Goal: Information Seeking & Learning: Learn about a topic

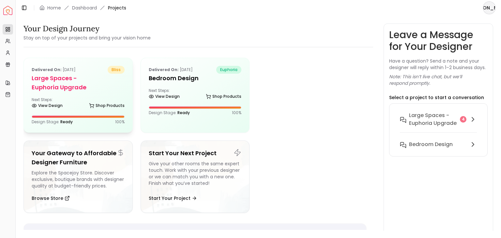
click at [73, 92] on div "Delivered on: Oct 04, 2025 bliss Large Spaces -Euphoria Upgrade Next Steps: Vie…" at bounding box center [78, 95] width 109 height 74
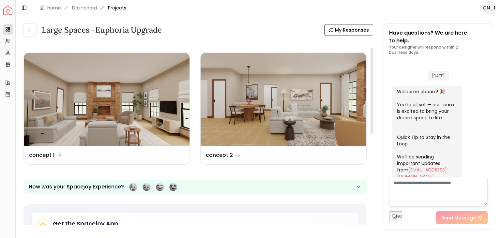
scroll to position [539, 0]
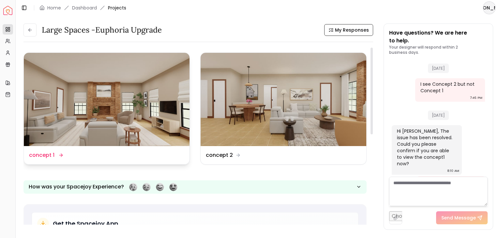
click at [91, 109] on img at bounding box center [107, 99] width 166 height 93
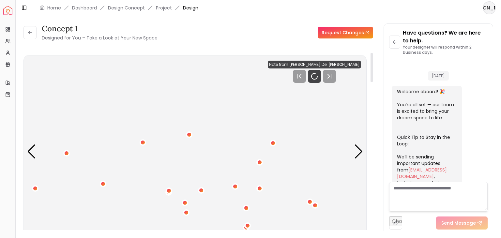
scroll to position [547, 0]
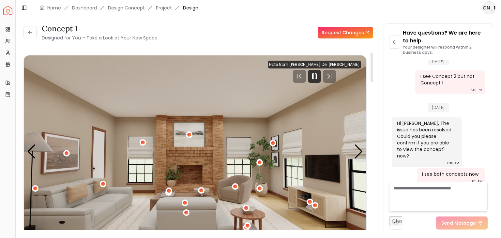
click at [311, 75] on div at bounding box center [314, 76] width 93 height 13
click at [311, 80] on div at bounding box center [314, 76] width 93 height 13
click at [314, 77] on rect "Pause" at bounding box center [313, 76] width 1 height 5
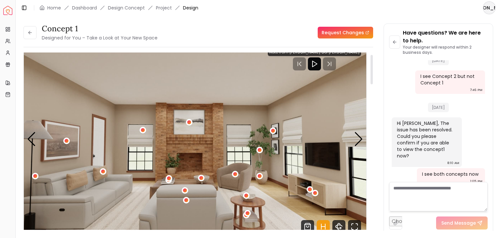
scroll to position [16, 0]
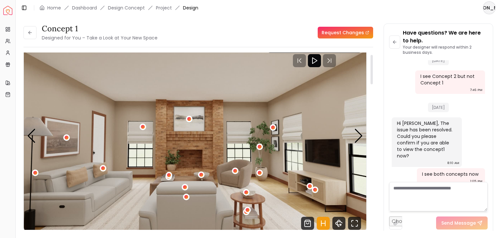
click at [372, 74] on div at bounding box center [372, 69] width 2 height 29
click at [356, 226] on icon "Fullscreen" at bounding box center [354, 223] width 13 height 13
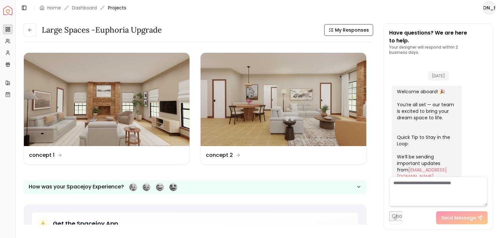
scroll to position [539, 0]
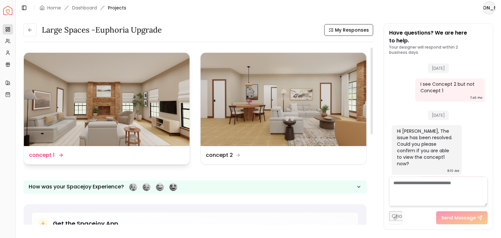
click at [118, 116] on img at bounding box center [107, 99] width 166 height 93
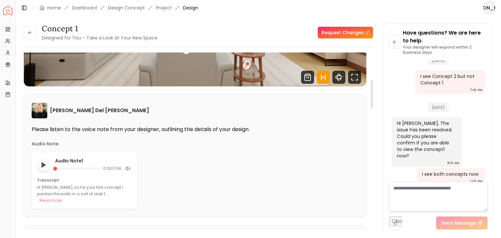
scroll to position [168, 0]
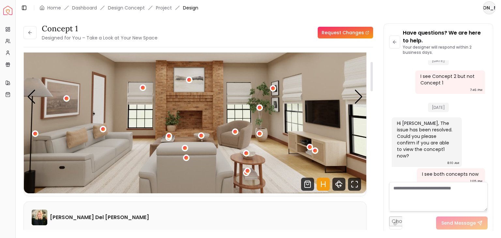
drag, startPoint x: 372, startPoint y: 61, endPoint x: 373, endPoint y: 70, distance: 9.5
click at [373, 70] on div at bounding box center [372, 76] width 2 height 29
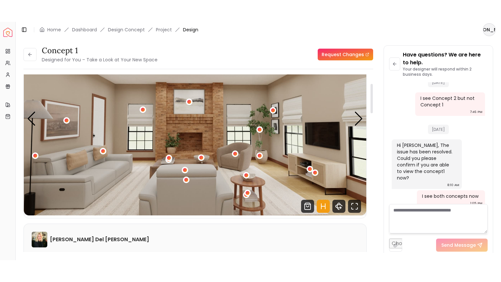
scroll to position [56, 0]
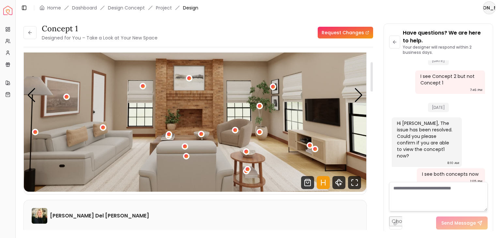
click at [324, 181] on icon "Hotspots Toggle" at bounding box center [323, 182] width 13 height 13
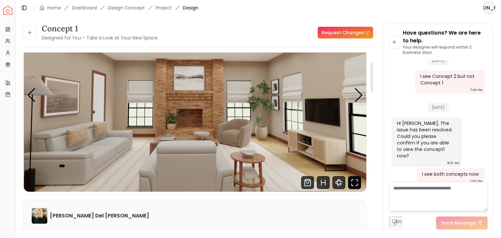
click at [355, 183] on icon "Fullscreen" at bounding box center [354, 182] width 13 height 13
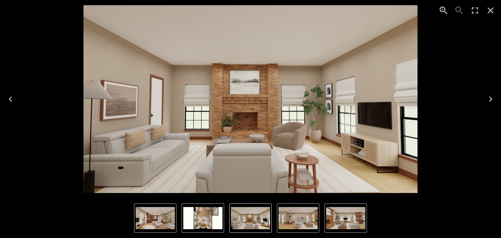
click at [472, 10] on icon "Enter Fullscreen" at bounding box center [475, 10] width 10 height 10
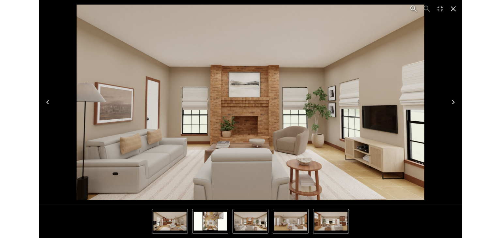
scroll to position [503, 0]
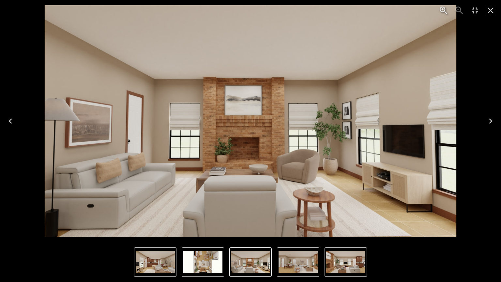
click at [488, 121] on icon "Next" at bounding box center [491, 121] width 10 height 10
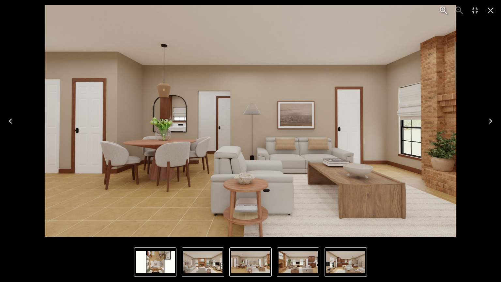
click at [488, 120] on icon "Next" at bounding box center [491, 121] width 10 height 10
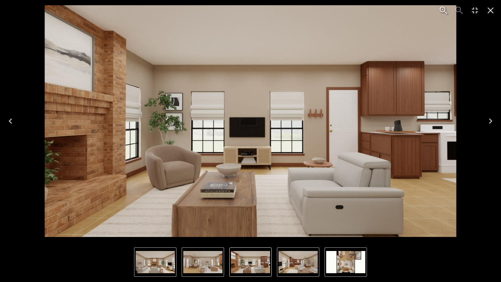
click at [488, 120] on icon "Next" at bounding box center [491, 121] width 10 height 10
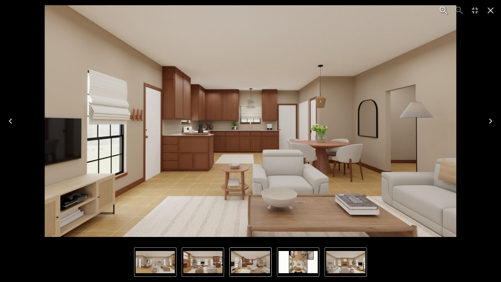
click at [488, 120] on icon "Next" at bounding box center [491, 121] width 10 height 10
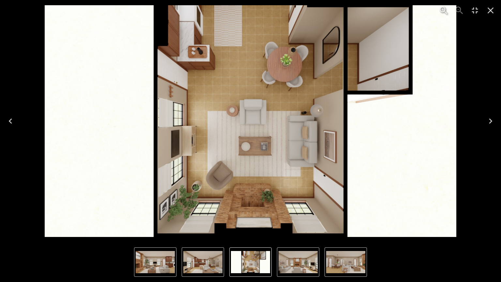
click at [488, 120] on icon "Next" at bounding box center [491, 121] width 10 height 10
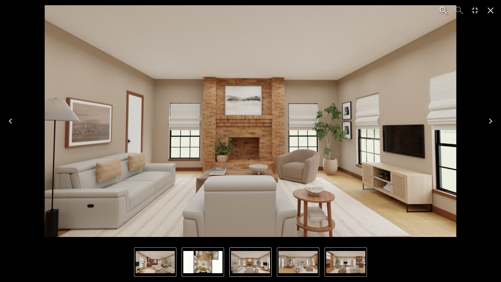
click at [492, 122] on icon "Next" at bounding box center [490, 120] width 3 height 5
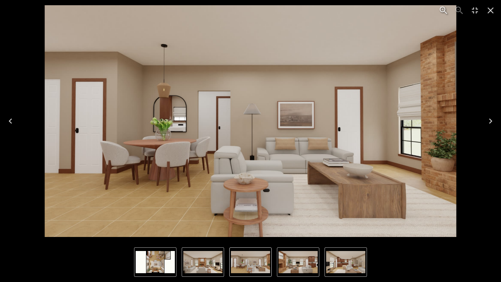
click at [492, 122] on icon "Next" at bounding box center [490, 120] width 3 height 5
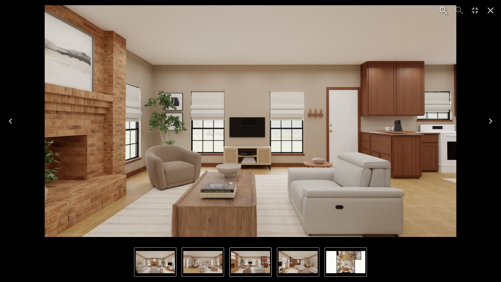
click at [491, 122] on icon "Next" at bounding box center [490, 120] width 3 height 5
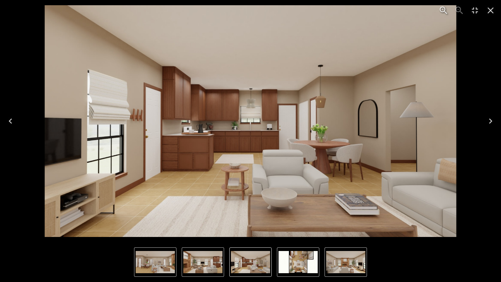
click at [488, 125] on icon "Next" at bounding box center [491, 121] width 10 height 10
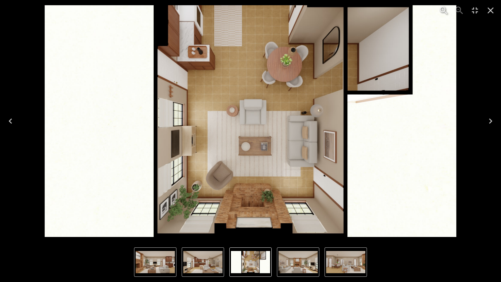
click at [487, 10] on icon "Close" at bounding box center [491, 10] width 10 height 10
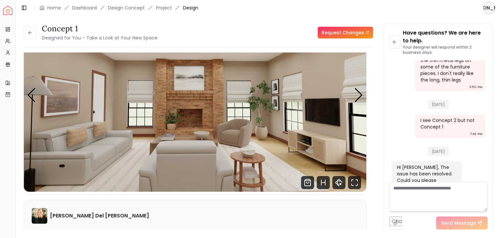
scroll to position [547, 0]
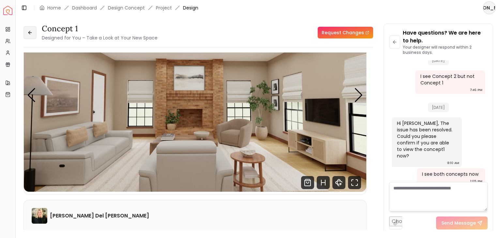
click at [30, 34] on icon at bounding box center [29, 32] width 2 height 3
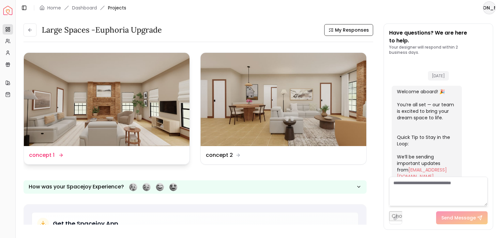
scroll to position [539, 0]
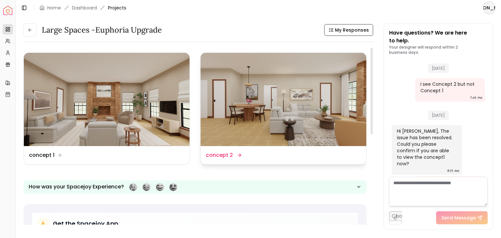
click at [263, 132] on img at bounding box center [284, 99] width 166 height 93
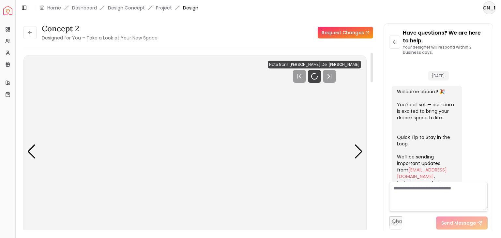
scroll to position [547, 0]
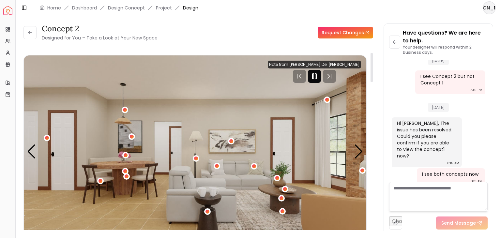
click at [319, 76] on icon "Pause" at bounding box center [315, 76] width 8 height 8
click at [370, 63] on div "concept 2 Designed for You – Take a Look at Your New Space Request Changes Hots…" at bounding box center [199, 144] width 350 height 183
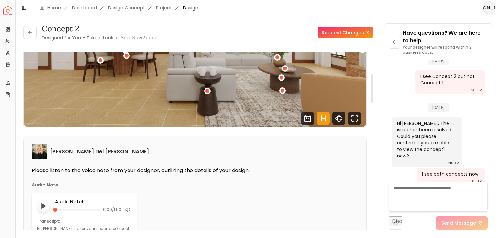
scroll to position [118, 0]
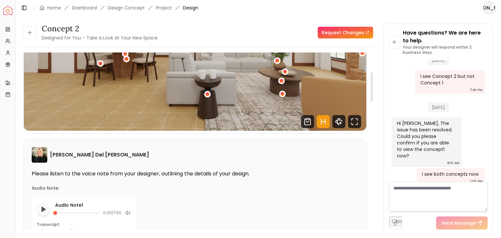
drag, startPoint x: 372, startPoint y: 66, endPoint x: 371, endPoint y: 86, distance: 19.6
click at [371, 86] on div at bounding box center [372, 86] width 2 height 29
click at [322, 119] on icon "Hotspots Toggle" at bounding box center [322, 121] width 0 height 5
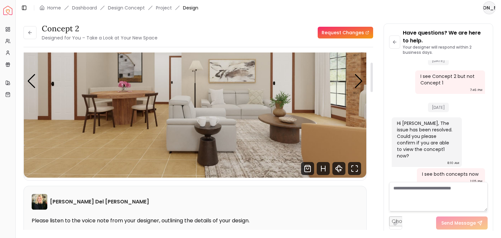
scroll to position [73, 0]
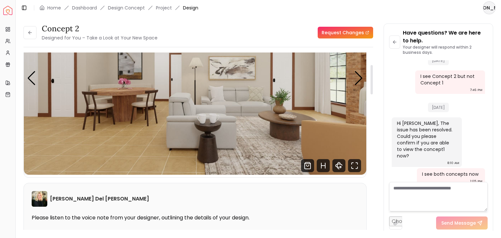
drag, startPoint x: 371, startPoint y: 93, endPoint x: 378, endPoint y: 86, distance: 9.7
click at [373, 86] on div at bounding box center [372, 79] width 2 height 29
click at [355, 166] on icon "Fullscreen" at bounding box center [354, 165] width 13 height 13
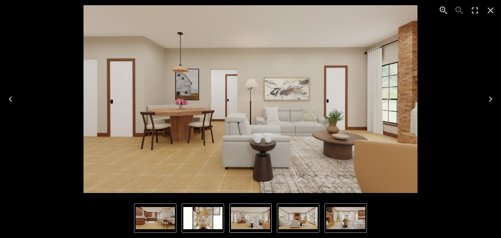
click at [492, 11] on icon "Close" at bounding box center [491, 11] width 6 height 6
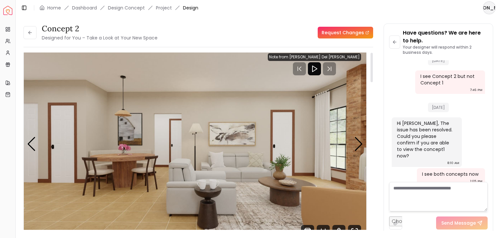
scroll to position [0, 0]
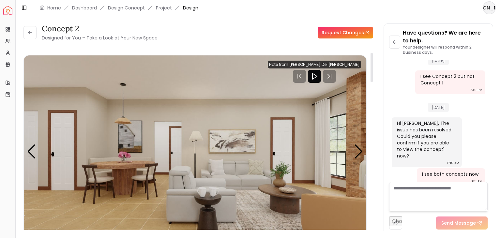
drag, startPoint x: 372, startPoint y: 83, endPoint x: 374, endPoint y: 64, distance: 18.4
click at [373, 64] on div at bounding box center [372, 67] width 2 height 29
click at [319, 72] on icon "Play" at bounding box center [315, 76] width 8 height 8
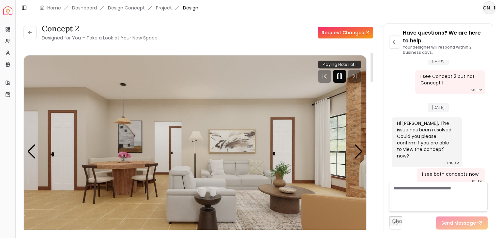
click at [323, 72] on div at bounding box center [339, 76] width 43 height 13
click at [335, 72] on div at bounding box center [339, 76] width 13 height 13
click at [339, 77] on icon "Play" at bounding box center [340, 76] width 8 height 8
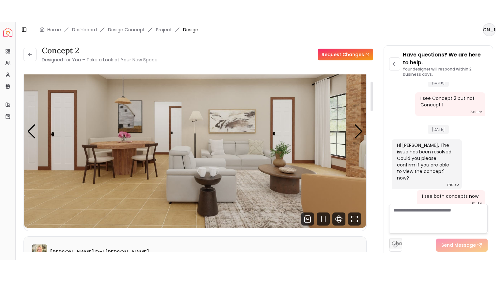
scroll to position [31, 0]
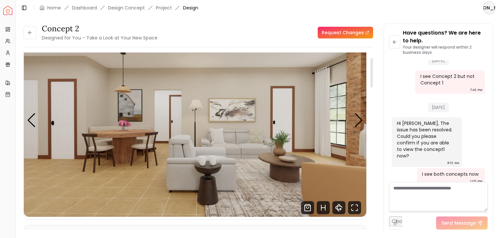
drag, startPoint x: 372, startPoint y: 78, endPoint x: 372, endPoint y: 83, distance: 5.2
click at [372, 83] on div at bounding box center [372, 72] width 2 height 29
click at [356, 207] on icon "Fullscreen" at bounding box center [354, 207] width 13 height 13
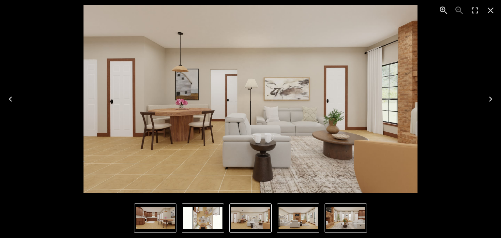
click at [472, 15] on icon "Enter Fullscreen" at bounding box center [475, 10] width 10 height 10
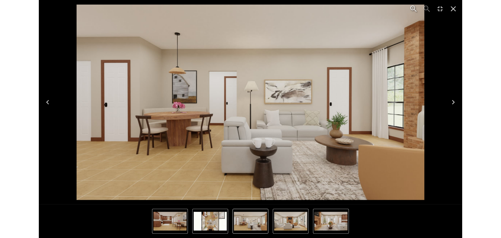
scroll to position [503, 0]
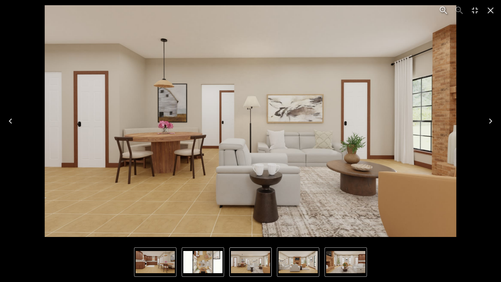
click at [490, 121] on icon "Next" at bounding box center [491, 121] width 10 height 10
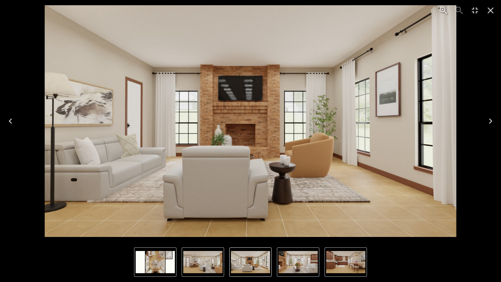
click at [492, 117] on icon "Next" at bounding box center [491, 121] width 10 height 10
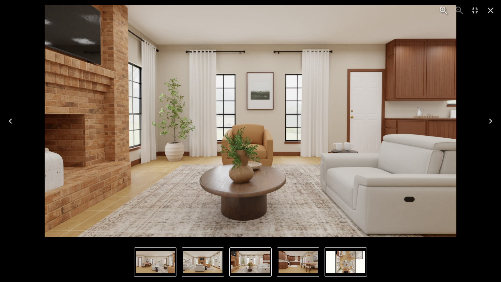
click at [492, 117] on icon "Next" at bounding box center [491, 121] width 10 height 10
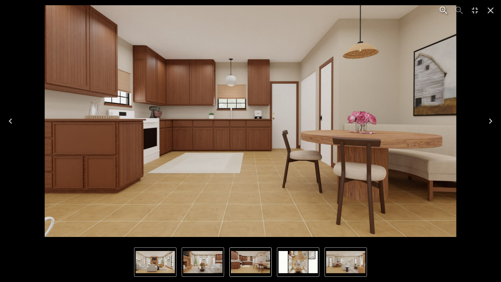
click at [492, 117] on icon "Next" at bounding box center [491, 121] width 10 height 10
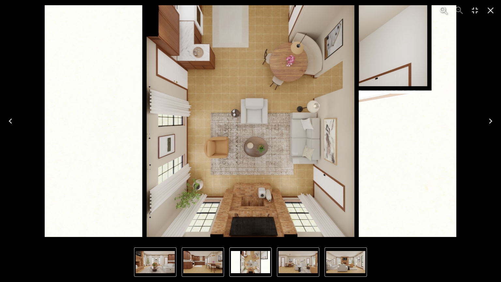
click at [492, 117] on icon "Next" at bounding box center [491, 121] width 10 height 10
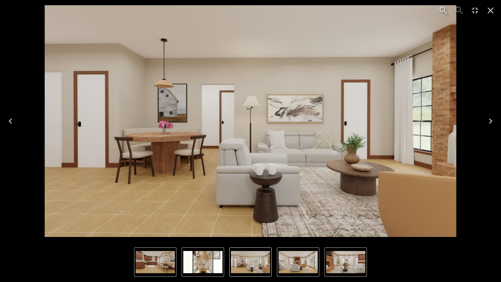
click at [492, 117] on icon "Next" at bounding box center [491, 121] width 10 height 10
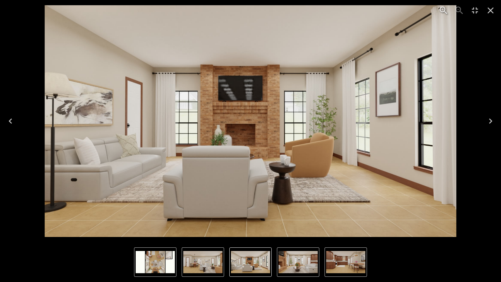
click at [492, 117] on icon "Next" at bounding box center [491, 121] width 10 height 10
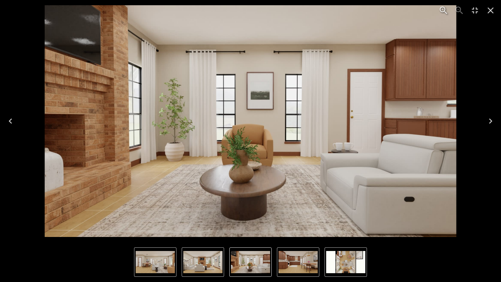
click at [489, 13] on icon "Close" at bounding box center [491, 10] width 10 height 10
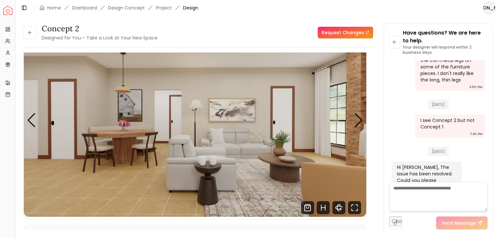
scroll to position [547, 0]
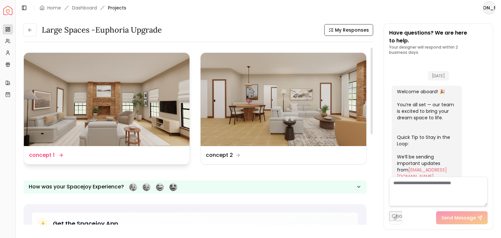
scroll to position [539, 0]
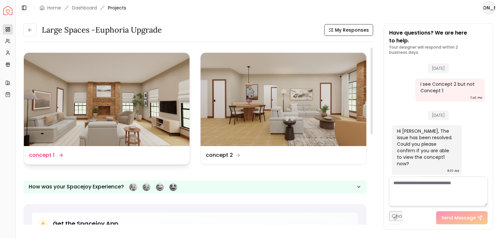
click at [115, 101] on img at bounding box center [107, 99] width 166 height 93
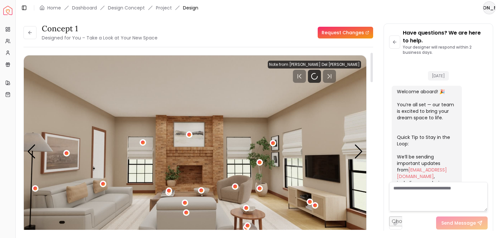
scroll to position [547, 0]
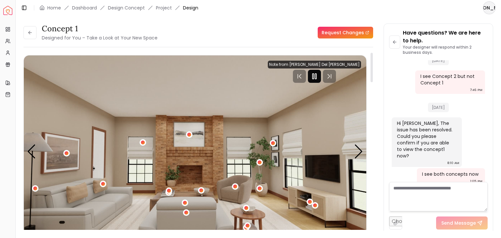
click at [319, 76] on icon "Pause" at bounding box center [315, 76] width 8 height 8
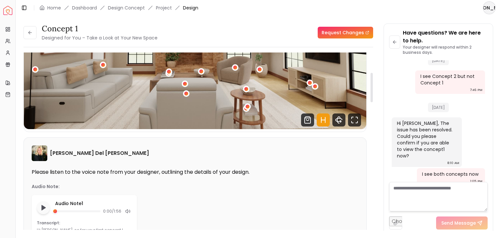
scroll to position [121, 0]
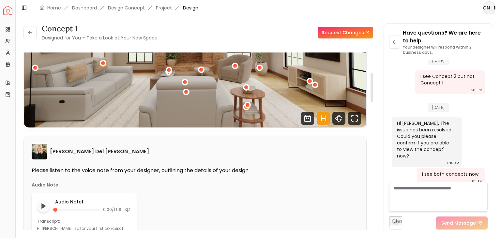
drag, startPoint x: 372, startPoint y: 76, endPoint x: 376, endPoint y: 97, distance: 20.7
click at [373, 97] on div at bounding box center [372, 87] width 2 height 29
click at [323, 119] on icon "Hotspots Toggle" at bounding box center [323, 118] width 13 height 13
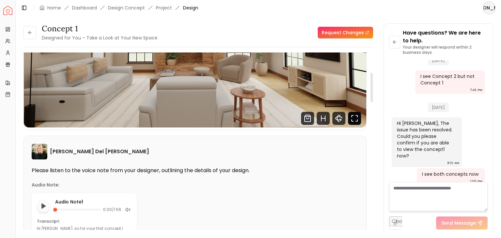
click at [350, 119] on icon "Fullscreen" at bounding box center [354, 118] width 13 height 13
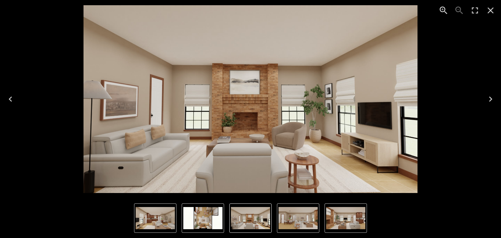
drag, startPoint x: 238, startPoint y: 122, endPoint x: 343, endPoint y: 123, distance: 105.1
click at [343, 123] on img "1 of 5" at bounding box center [251, 99] width 334 height 188
click at [231, 118] on img "1 of 5" at bounding box center [251, 99] width 334 height 188
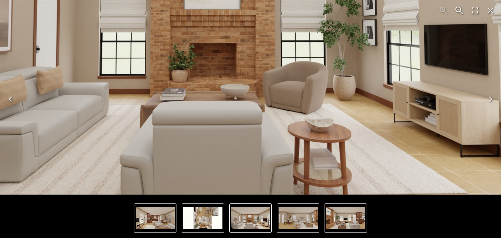
drag, startPoint x: 431, startPoint y: 106, endPoint x: 387, endPoint y: 1, distance: 114.4
click at [387, 1] on img "1 of 5" at bounding box center [223, 18] width 627 height 353
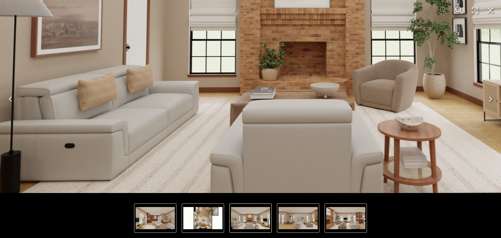
drag, startPoint x: 223, startPoint y: 163, endPoint x: 313, endPoint y: 103, distance: 108.6
click at [313, 103] on img "1 of 5" at bounding box center [313, 17] width 627 height 353
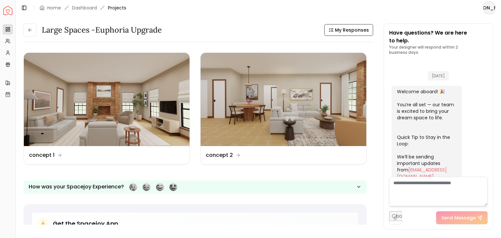
scroll to position [539, 0]
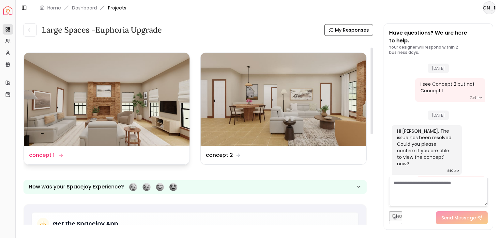
click at [133, 101] on img at bounding box center [107, 99] width 166 height 93
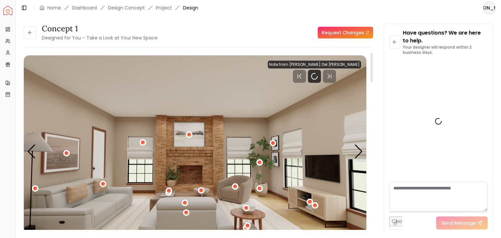
scroll to position [547, 0]
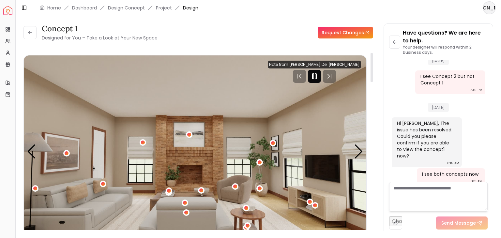
click at [319, 80] on icon "Pause" at bounding box center [315, 76] width 8 height 8
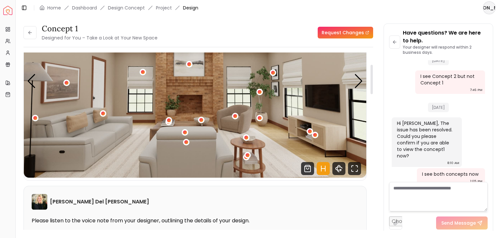
scroll to position [77, 0]
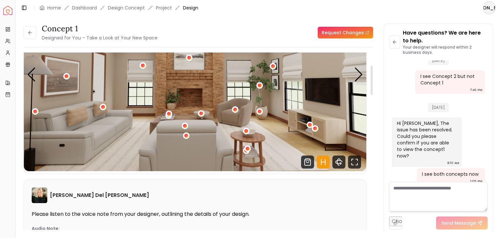
drag, startPoint x: 371, startPoint y: 73, endPoint x: 374, endPoint y: 86, distance: 13.2
click at [373, 86] on div at bounding box center [372, 80] width 2 height 29
click at [324, 162] on icon "Hotspots Toggle" at bounding box center [323, 162] width 13 height 13
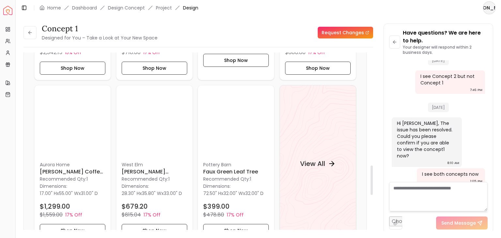
scroll to position [679, 0]
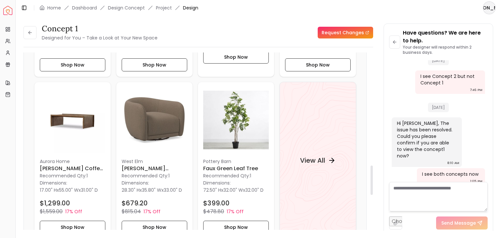
drag, startPoint x: 371, startPoint y: 85, endPoint x: 381, endPoint y: 185, distance: 100.4
click at [373, 185] on div at bounding box center [372, 180] width 2 height 29
click at [329, 151] on div "View All" at bounding box center [317, 161] width 51 height 20
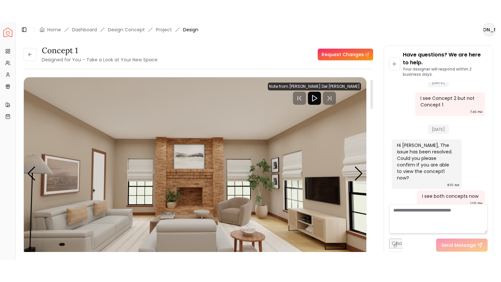
scroll to position [36, 0]
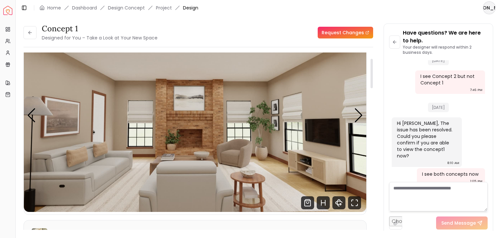
drag, startPoint x: 371, startPoint y: 185, endPoint x: 381, endPoint y: 79, distance: 107.2
click at [373, 79] on div at bounding box center [372, 73] width 2 height 29
click at [308, 202] on icon "Shop Products from this design" at bounding box center [307, 203] width 13 height 13
click at [341, 199] on icon "360 View" at bounding box center [339, 203] width 13 height 13
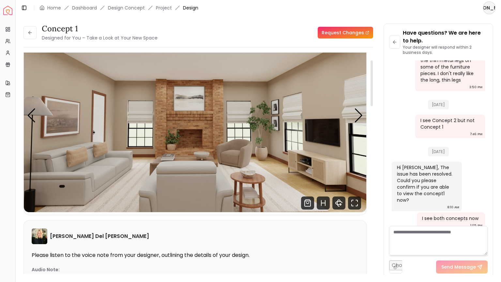
scroll to position [547, 0]
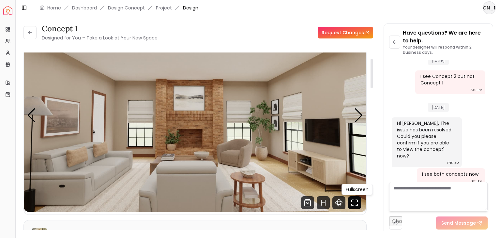
click at [353, 205] on icon "Fullscreen" at bounding box center [354, 203] width 13 height 13
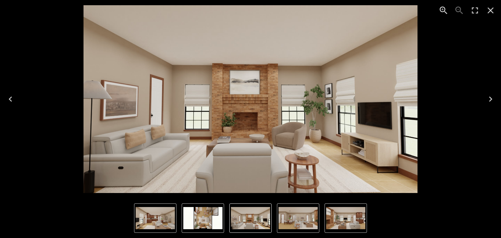
click at [474, 12] on icon "Enter Fullscreen" at bounding box center [475, 10] width 10 height 10
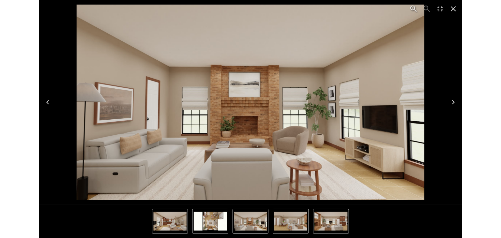
scroll to position [503, 0]
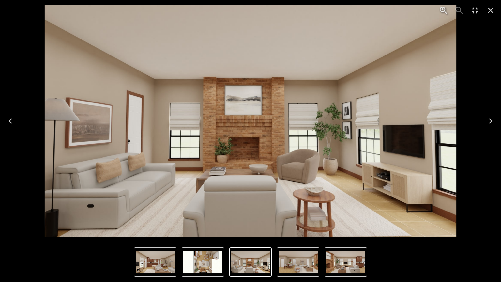
click at [493, 117] on icon "Next" at bounding box center [491, 121] width 10 height 10
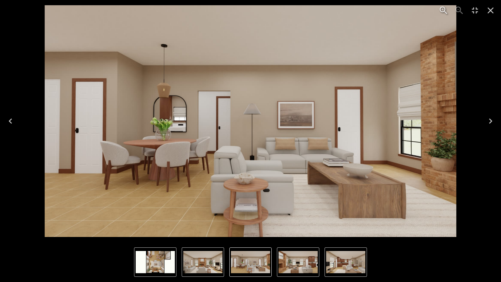
click at [494, 115] on button "Next" at bounding box center [491, 121] width 21 height 26
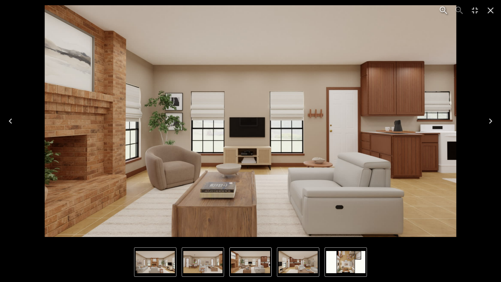
click at [494, 111] on button "Next" at bounding box center [491, 121] width 21 height 26
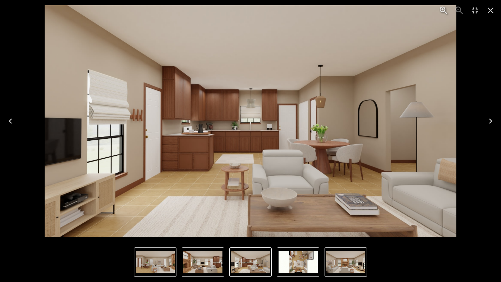
click at [494, 111] on button "Next" at bounding box center [491, 121] width 21 height 26
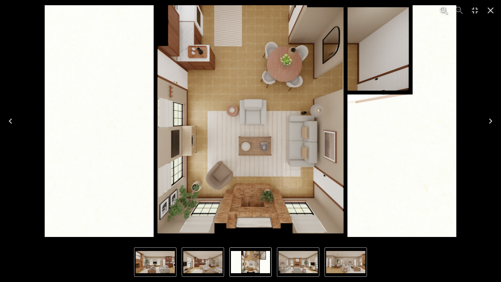
click at [489, 115] on button "Next" at bounding box center [491, 121] width 21 height 26
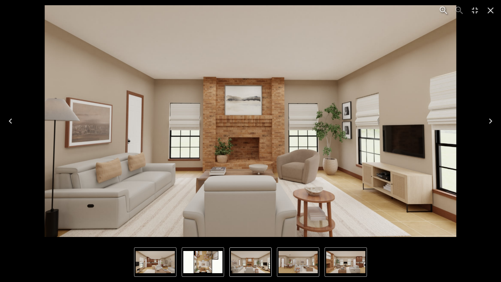
click at [489, 115] on button "Next" at bounding box center [491, 121] width 21 height 26
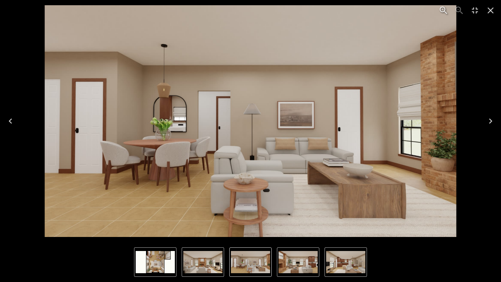
click at [494, 115] on button "Next" at bounding box center [491, 121] width 21 height 26
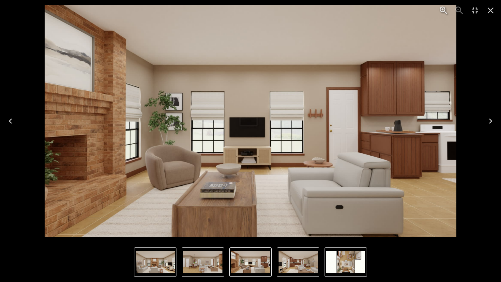
click at [488, 115] on button "Next" at bounding box center [491, 121] width 21 height 26
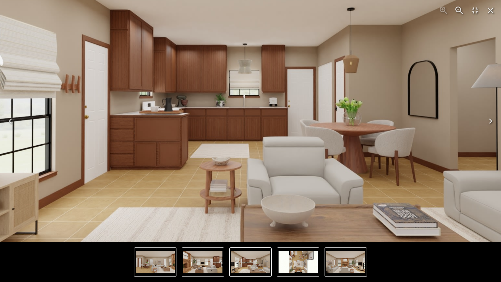
click at [490, 9] on icon "Close" at bounding box center [491, 11] width 6 height 6
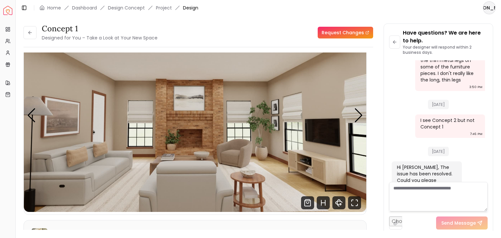
scroll to position [547, 0]
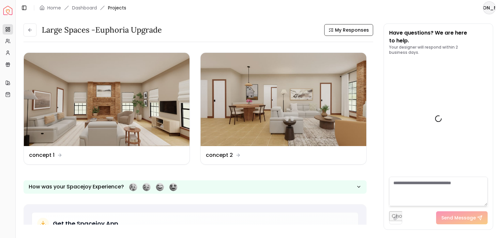
scroll to position [539, 0]
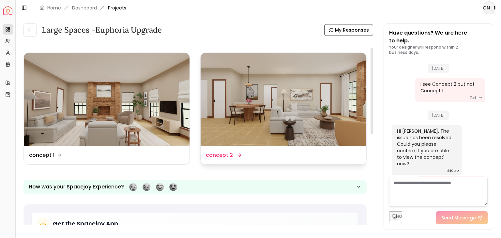
click at [265, 115] on img at bounding box center [284, 99] width 166 height 93
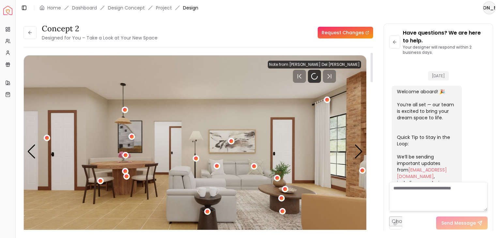
scroll to position [547, 0]
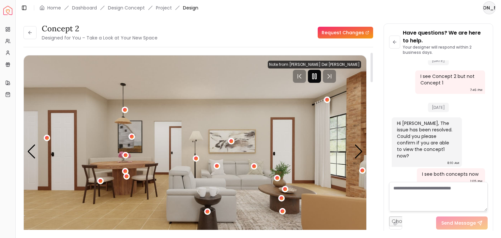
click at [314, 76] on rect "Pause" at bounding box center [313, 76] width 1 height 5
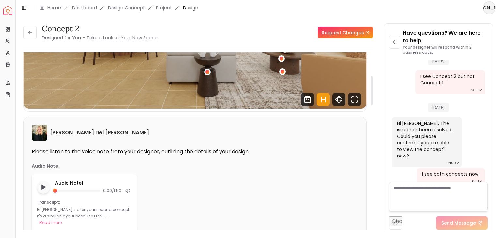
drag, startPoint x: 373, startPoint y: 75, endPoint x: 378, endPoint y: 99, distance: 24.4
click at [373, 99] on div at bounding box center [372, 90] width 2 height 29
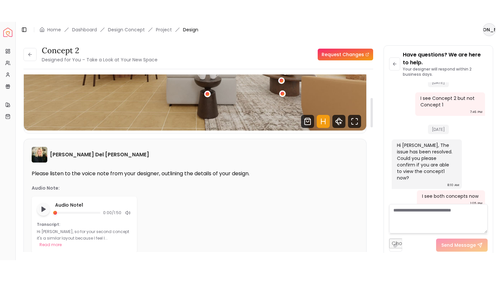
scroll to position [143, 0]
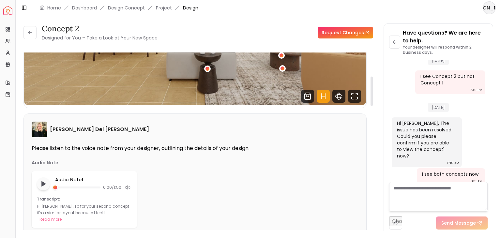
click at [322, 94] on icon "Hotspots Toggle" at bounding box center [323, 96] width 13 height 13
click at [356, 95] on icon "Fullscreen" at bounding box center [354, 96] width 13 height 13
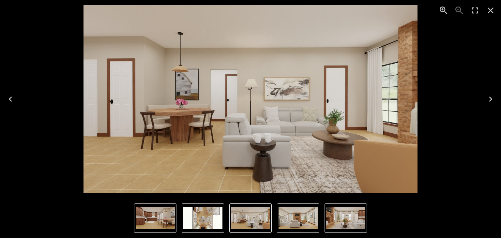
click at [471, 12] on icon "Enter Fullscreen" at bounding box center [475, 10] width 10 height 10
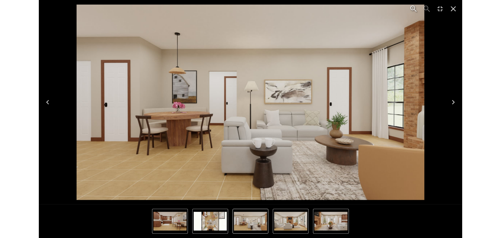
scroll to position [503, 0]
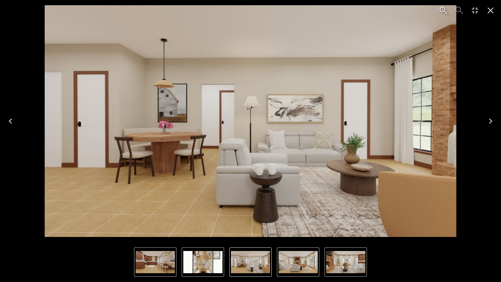
click at [490, 123] on icon "Next" at bounding box center [490, 120] width 3 height 5
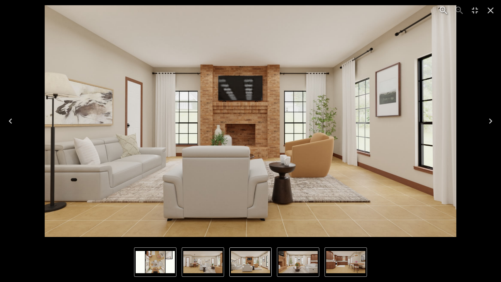
click at [491, 120] on icon "Next" at bounding box center [490, 120] width 3 height 5
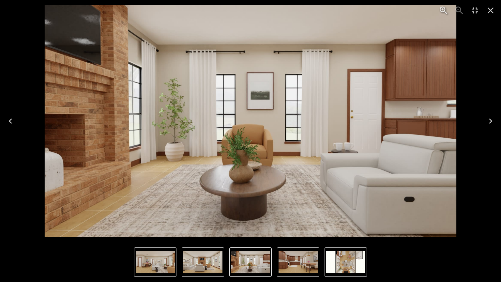
click at [491, 120] on icon "Next" at bounding box center [490, 120] width 3 height 5
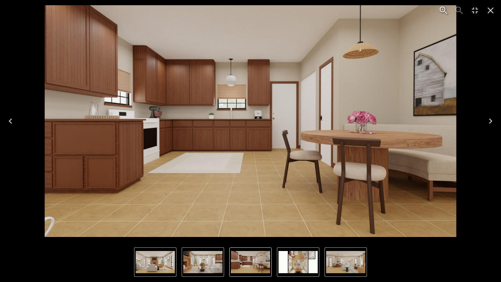
click at [491, 120] on icon "Next" at bounding box center [490, 120] width 3 height 5
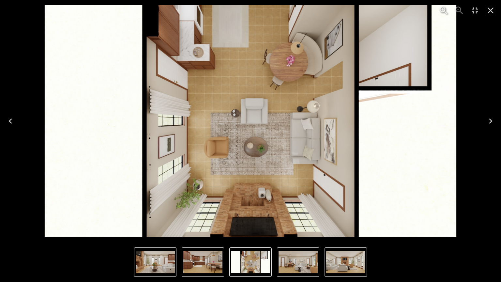
click at [491, 120] on icon "Next" at bounding box center [490, 120] width 3 height 5
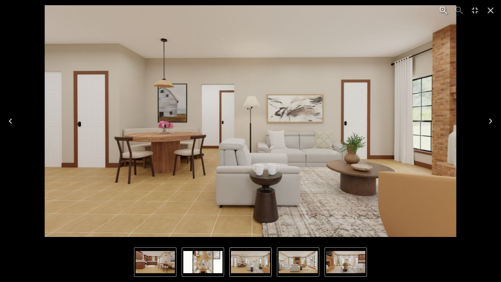
click at [492, 118] on icon "Next" at bounding box center [491, 121] width 10 height 10
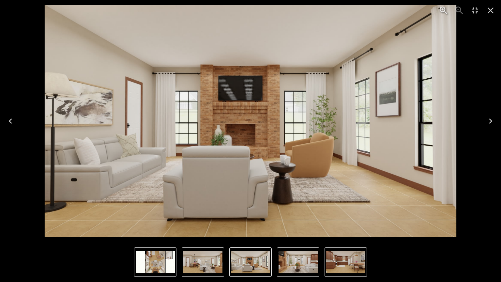
click at [493, 115] on button "Next" at bounding box center [491, 121] width 21 height 26
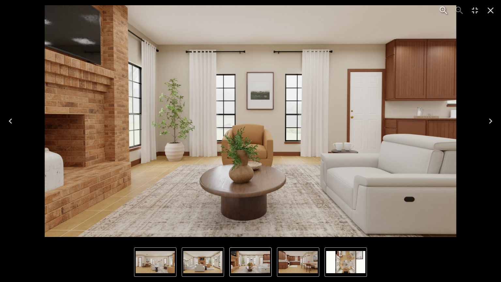
click at [488, 120] on icon "Next" at bounding box center [491, 121] width 10 height 10
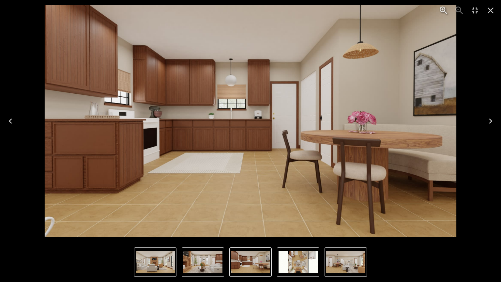
click at [473, 14] on icon "Exit Fullscreen" at bounding box center [475, 10] width 10 height 10
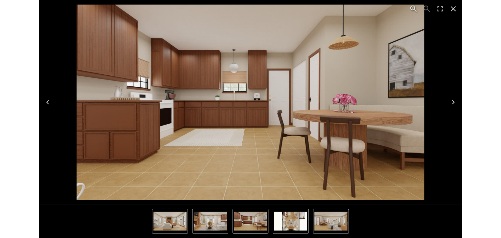
scroll to position [547, 0]
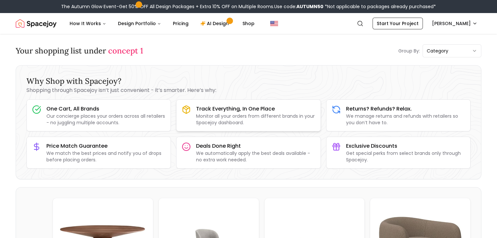
click at [266, 112] on h3 "Track Everything, In One Place" at bounding box center [255, 109] width 119 height 8
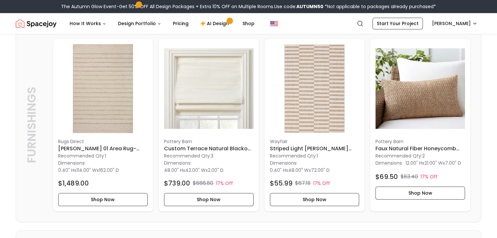
scroll to position [548, 0]
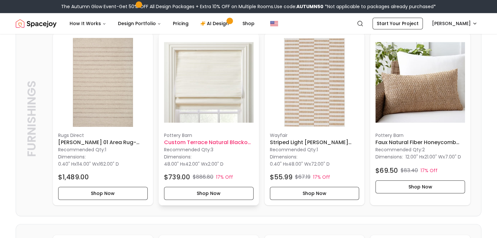
click at [212, 95] on img at bounding box center [208, 82] width 89 height 89
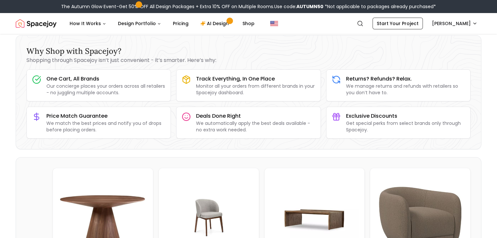
scroll to position [11, 0]
